Goal: Task Accomplishment & Management: Use online tool/utility

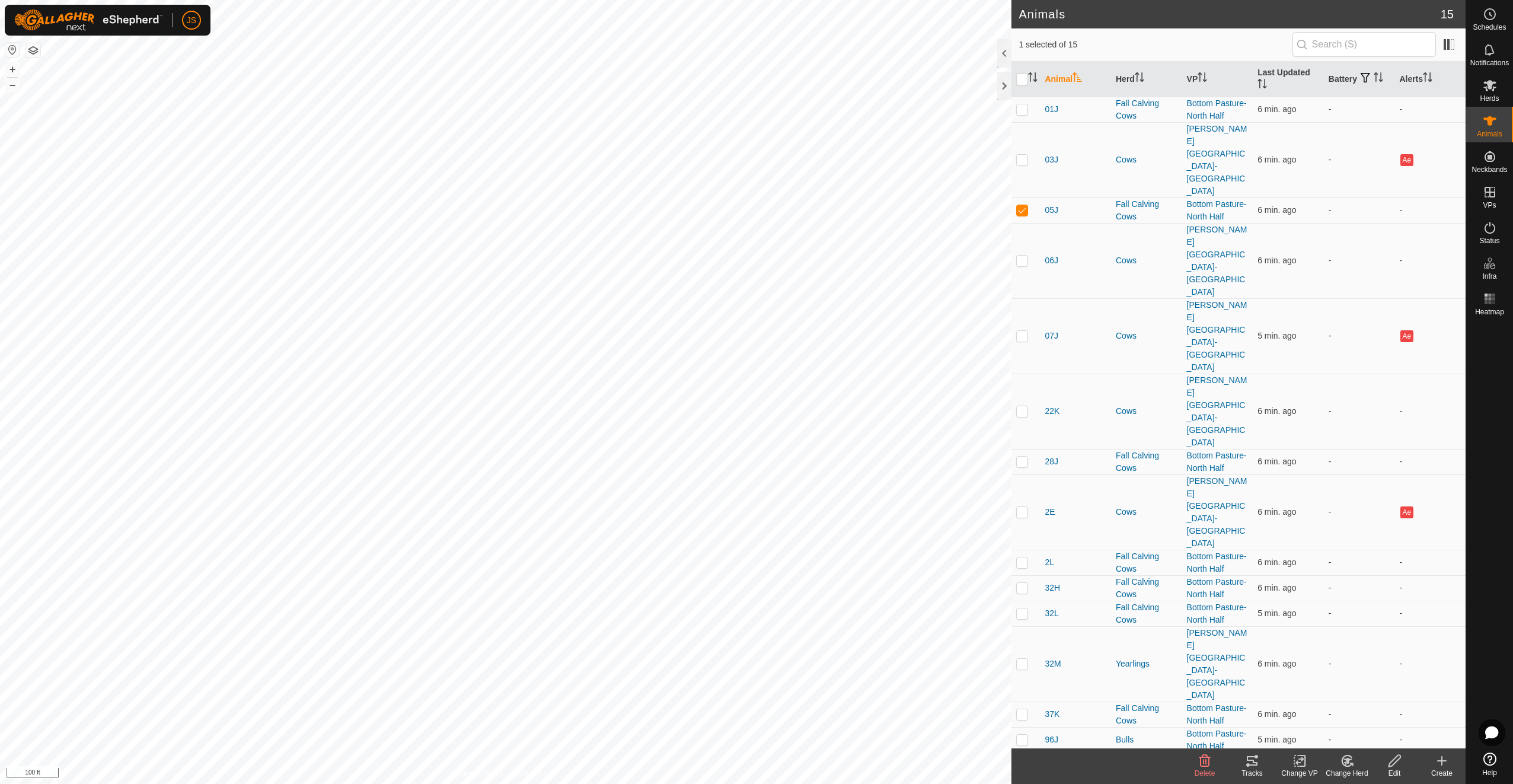
click at [1257, 766] on icon at bounding box center [1252, 761] width 14 height 14
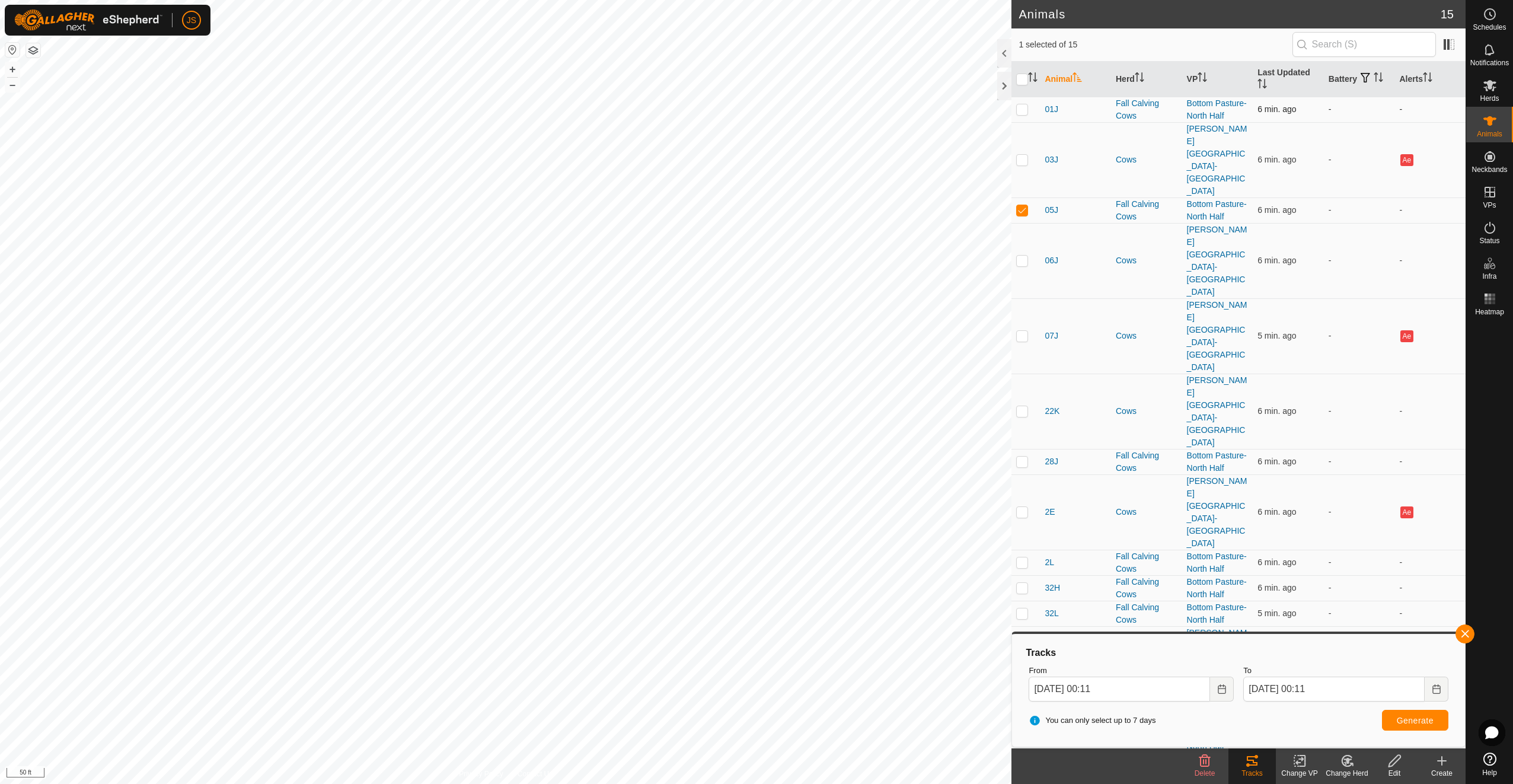
click at [1022, 104] on p-checkbox at bounding box center [1022, 109] width 12 height 10
checkbox input "true"
click at [1022, 557] on p-checkbox at bounding box center [1022, 562] width 12 height 10
checkbox input "true"
click at [1018, 456] on p-checkbox at bounding box center [1022, 461] width 12 height 10
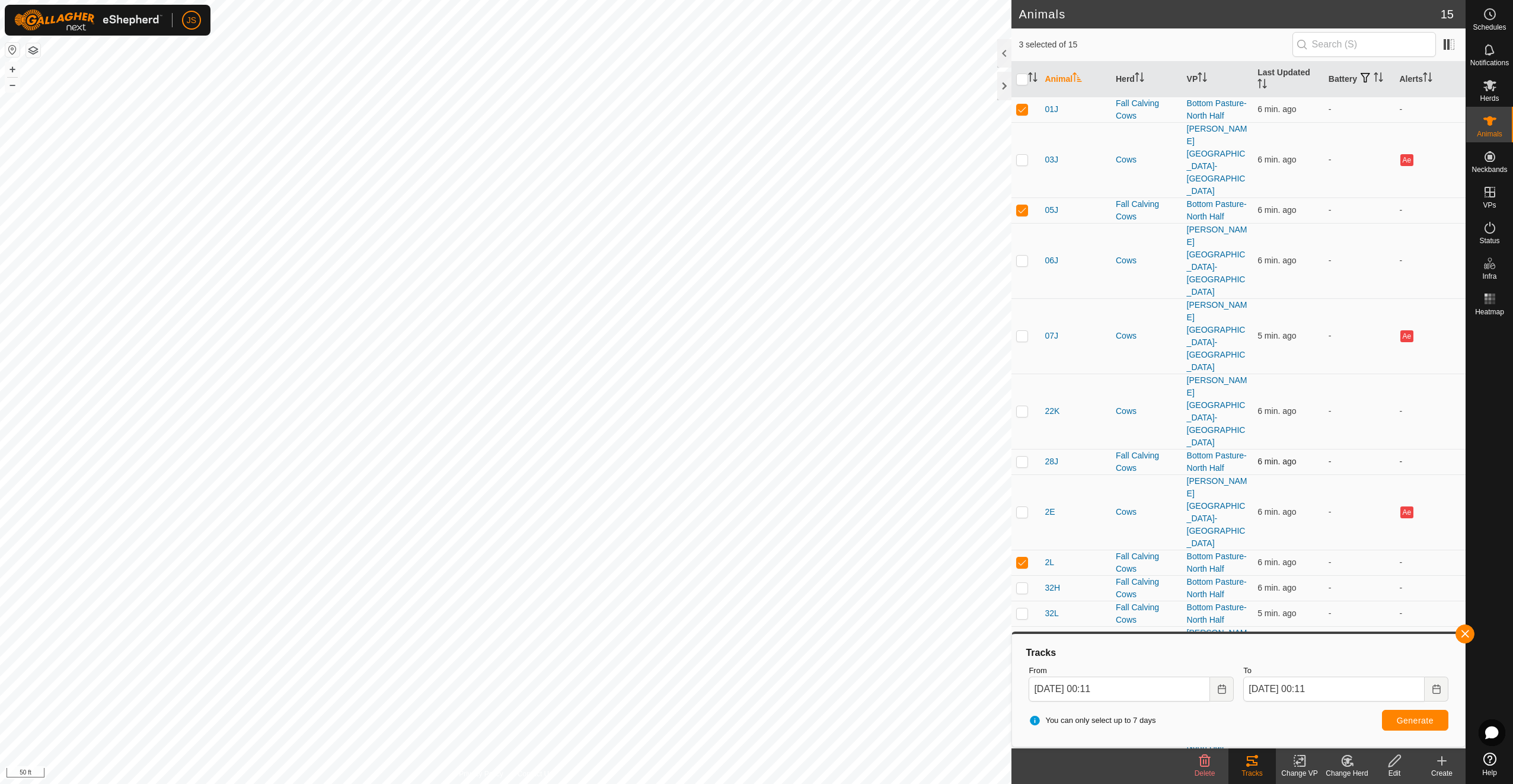
checkbox input "true"
drag, startPoint x: 1024, startPoint y: 415, endPoint x: 1024, endPoint y: 400, distance: 15.0
click at [1024, 608] on p-checkbox at bounding box center [1022, 613] width 12 height 10
checkbox input "true"
click at [1021, 575] on td at bounding box center [1026, 588] width 28 height 26
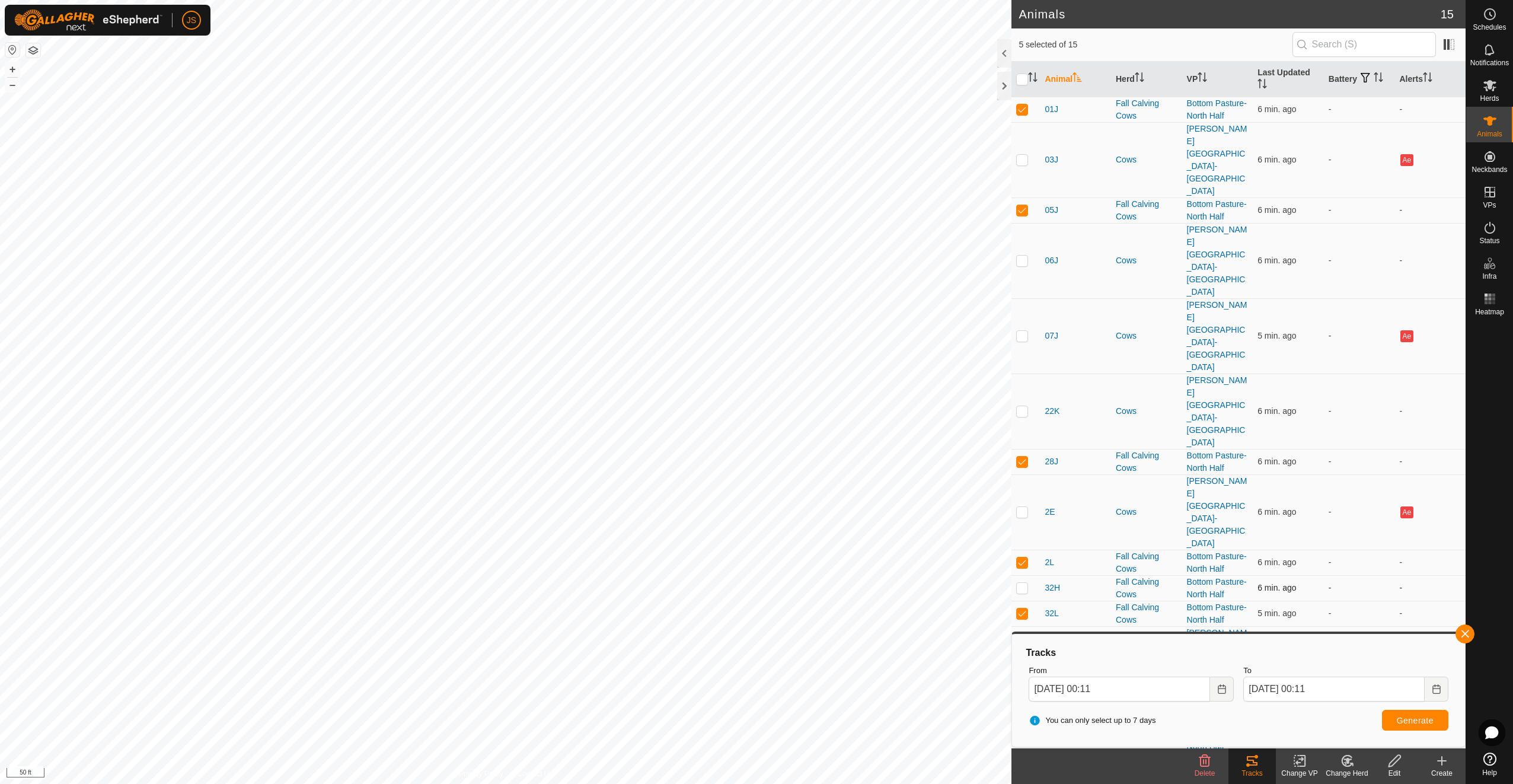
checkbox input "true"
click at [1023, 709] on p-checkbox at bounding box center [1022, 713] width 12 height 10
checkbox input "true"
click at [1410, 725] on button "Generate" at bounding box center [1416, 720] width 67 height 21
checkbox input "false"
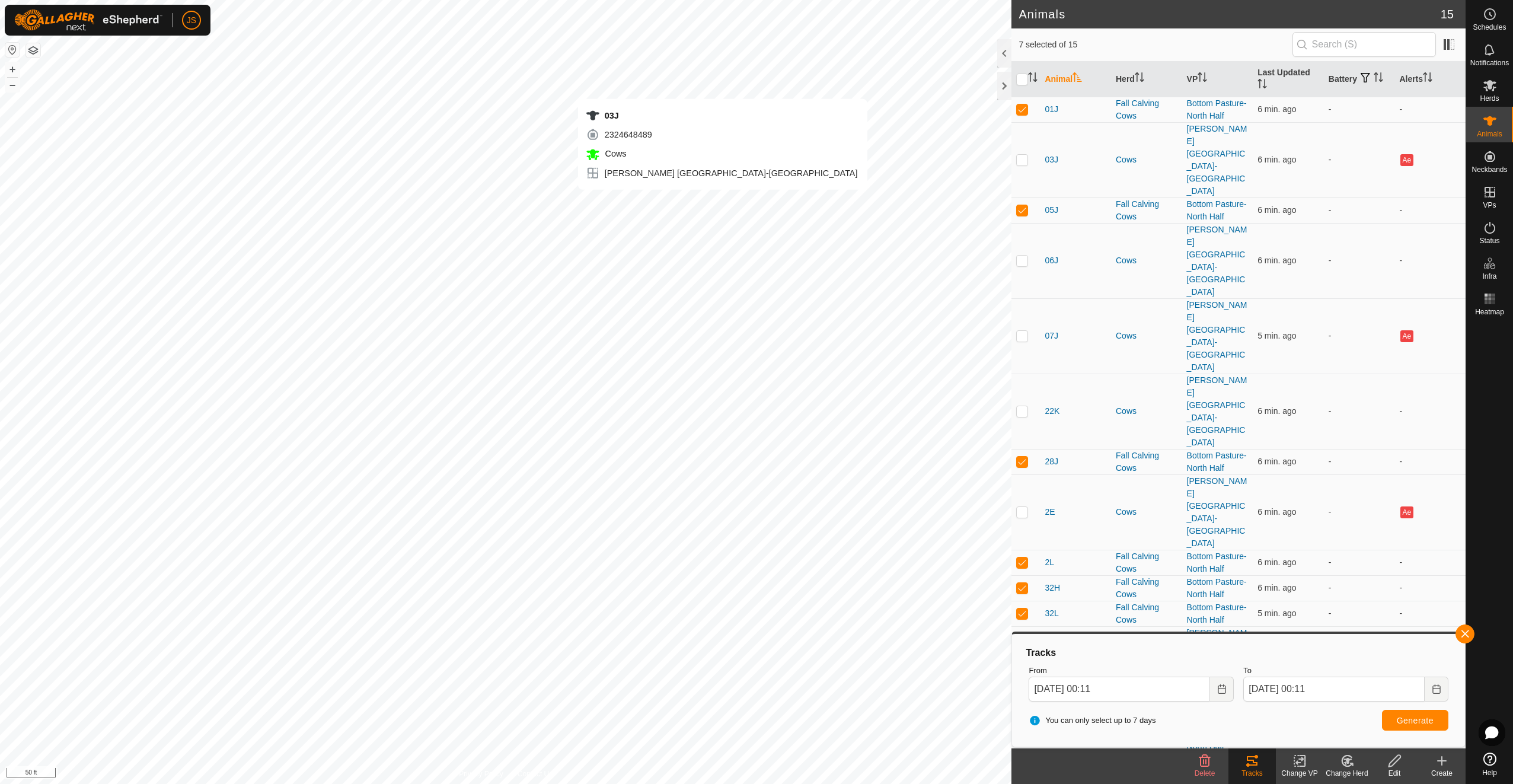
checkbox input "true"
checkbox input "false"
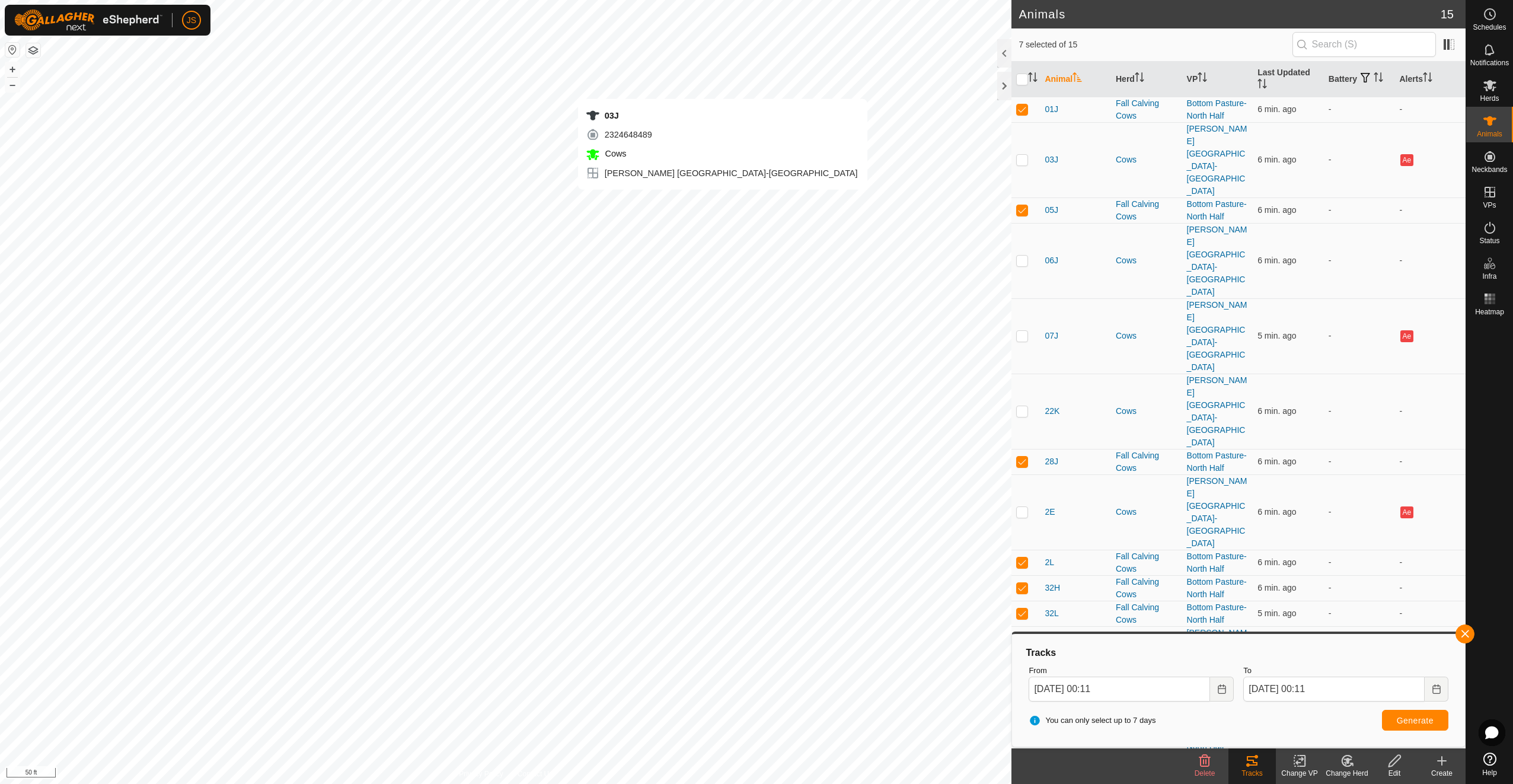
checkbox input "false"
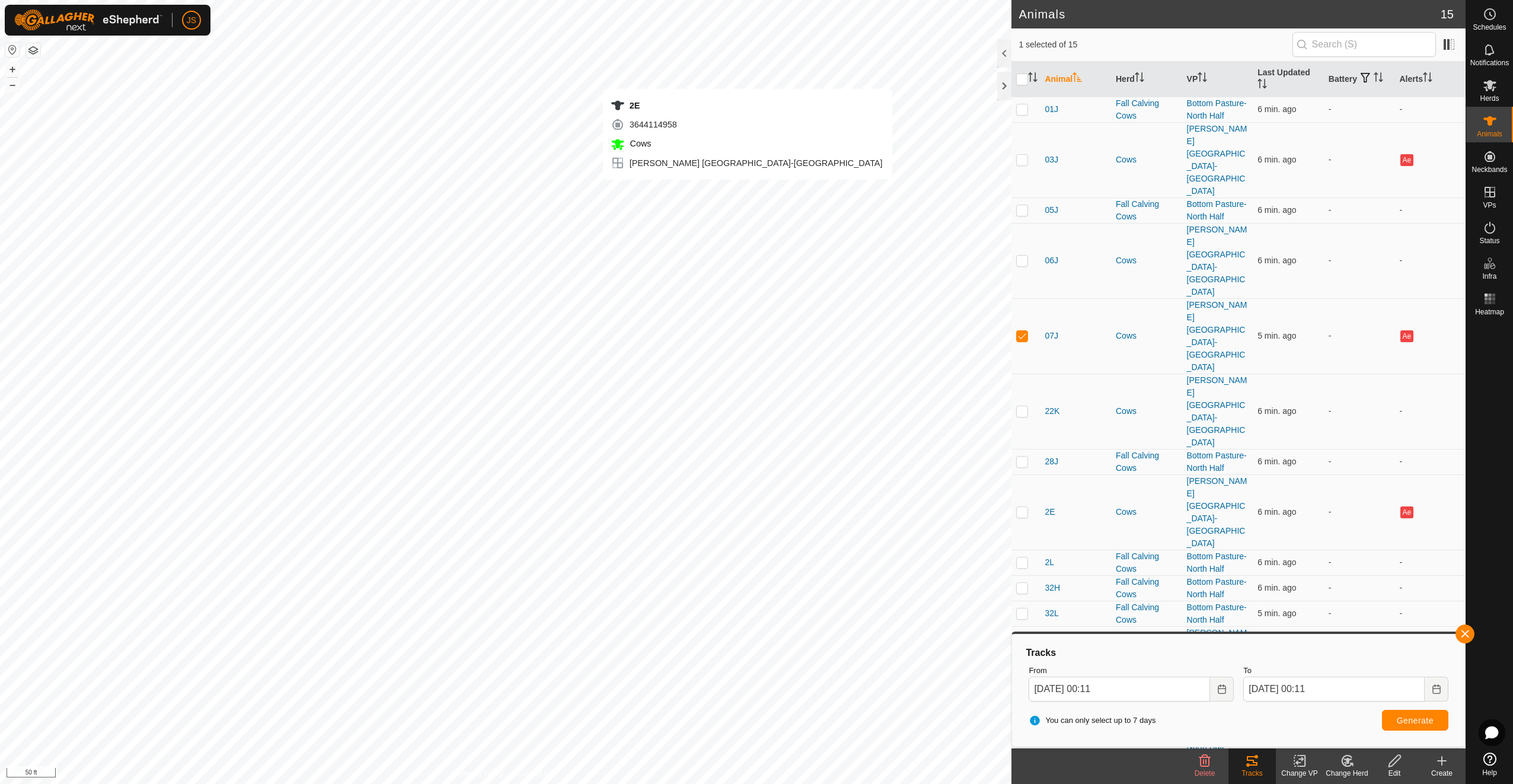
checkbox input "false"
checkbox input "true"
